Goal: Task Accomplishment & Management: Manage account settings

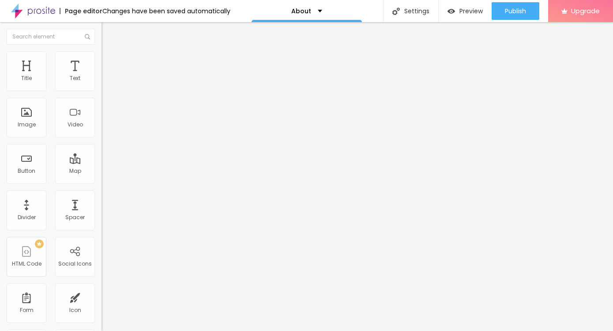
click at [108, 30] on div "Edit Section" at bounding box center [133, 32] width 50 height 7
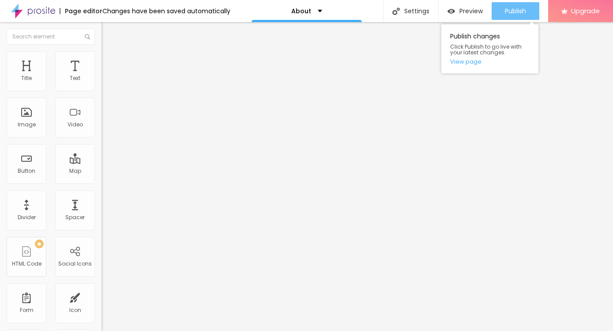
click at [508, 8] on span "Publish" at bounding box center [515, 11] width 21 height 7
click at [509, 9] on span "Publish" at bounding box center [515, 11] width 21 height 7
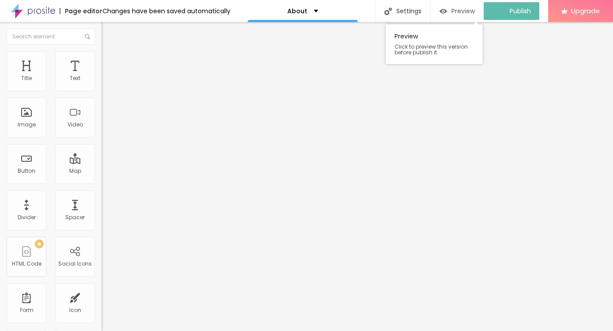
click at [460, 11] on span "Preview" at bounding box center [462, 11] width 23 height 7
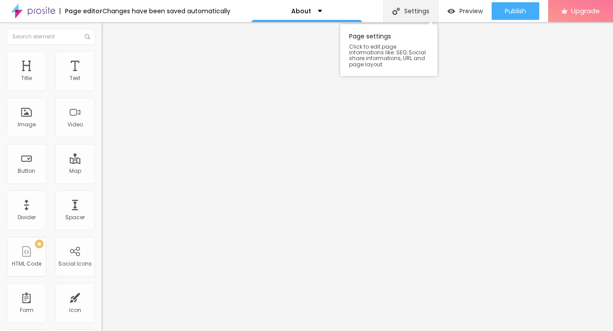
click at [397, 11] on img at bounding box center [396, 12] width 8 height 8
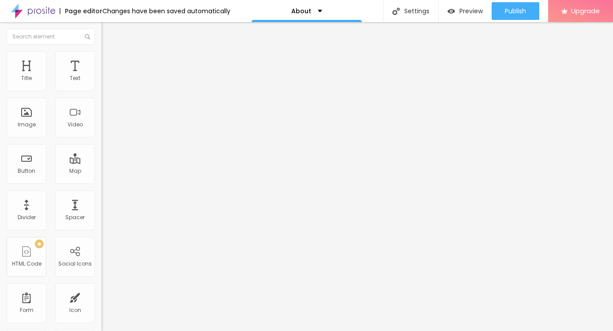
paste textarea "Opaqa Coffee crafts mindful, sensory-rich experiences with sustainably roasted,…"
type textarea "Opaqa Coffee crafts mindful, sensory-rich experiences with sustainably roasted,…"
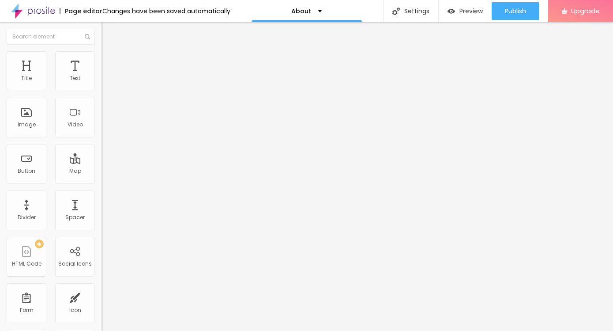
scroll to position [0, 0]
click at [45, 14] on img at bounding box center [33, 11] width 44 height 22
